Goal: Find specific page/section

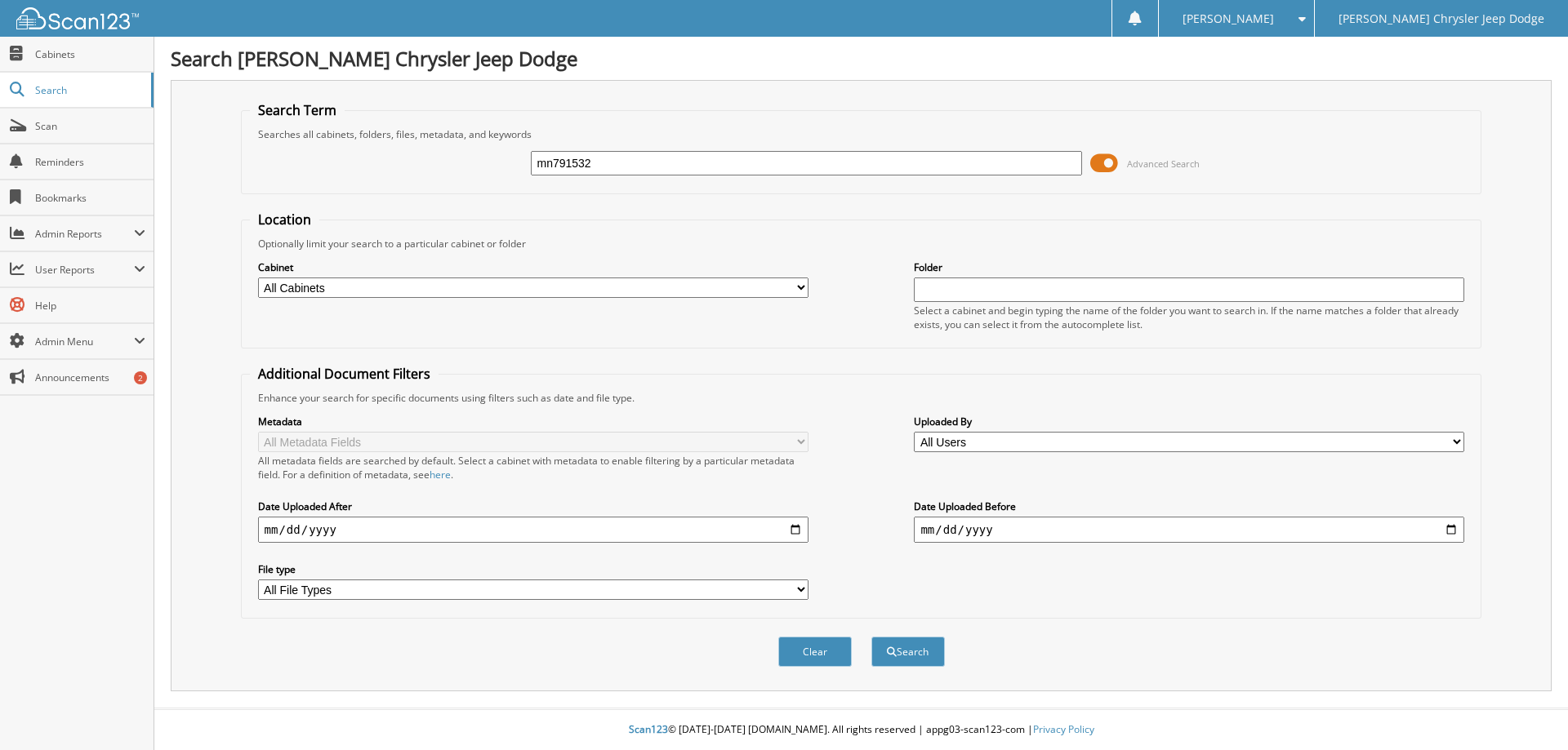
type input "mn791532"
click at [871, 636] on button "Search" at bounding box center [908, 651] width 73 height 31
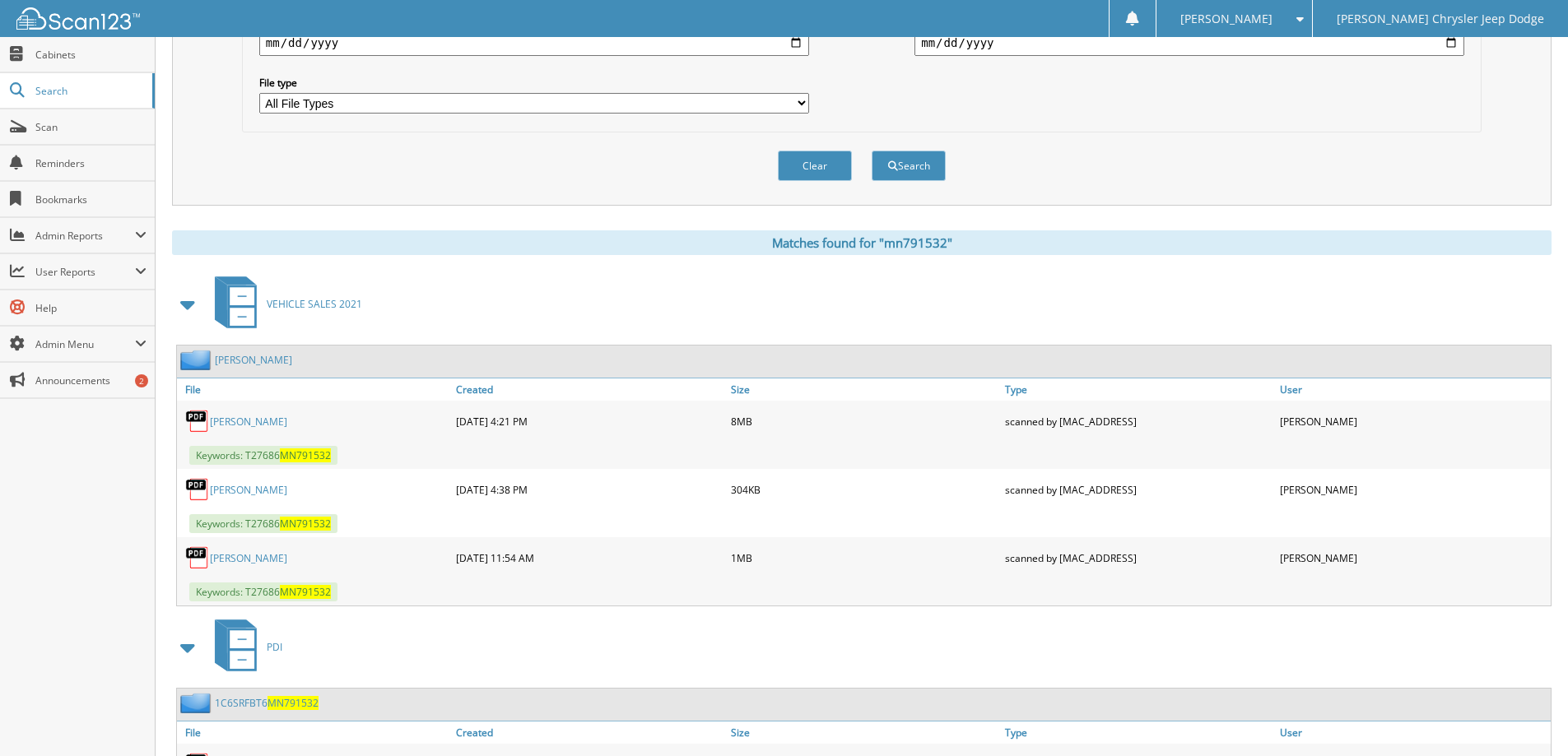
scroll to position [571, 0]
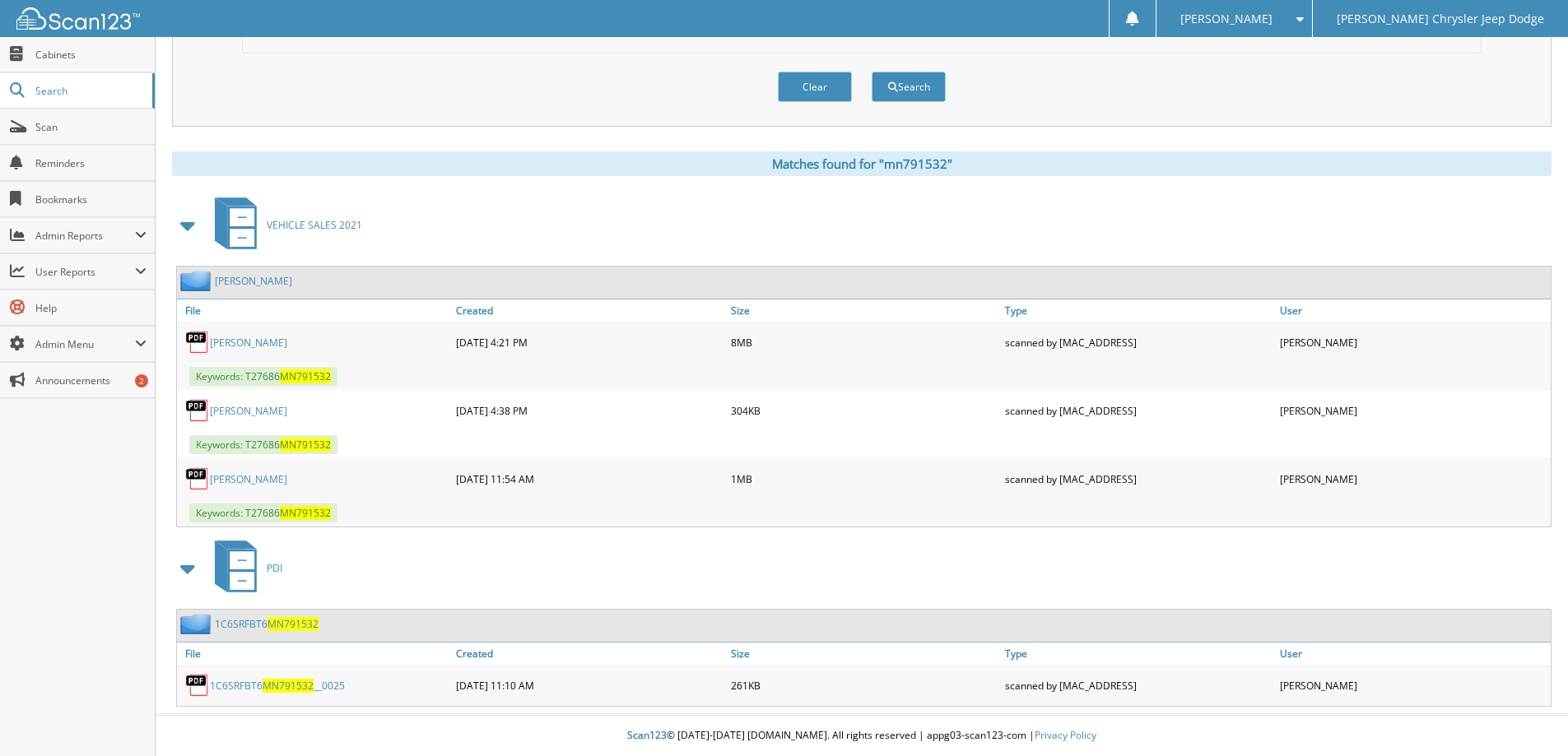
click at [259, 279] on link "Halbert, Randy Lee" at bounding box center [254, 281] width 78 height 14
